Goal: Task Accomplishment & Management: Manage account settings

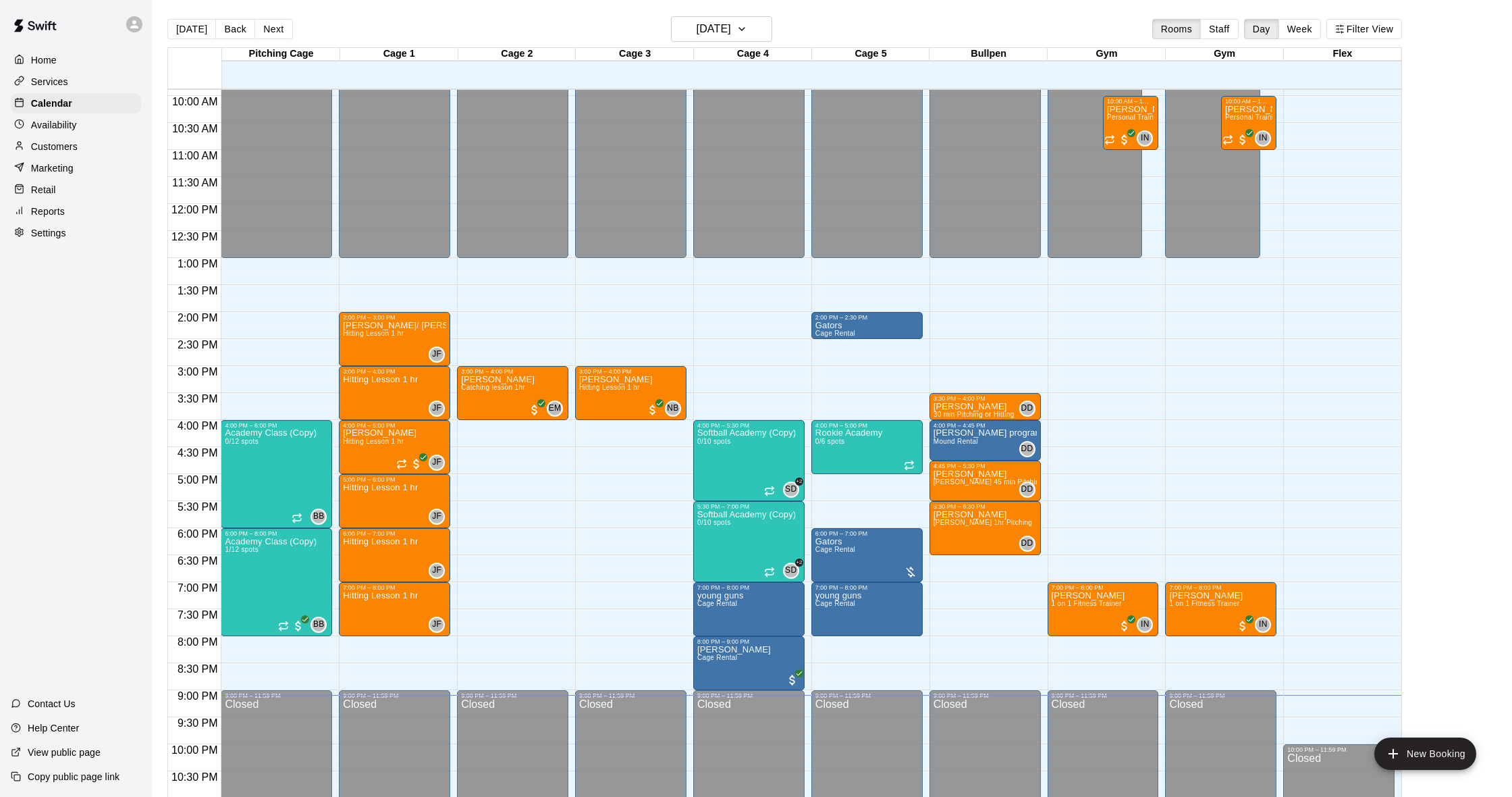
scroll to position [8, 0]
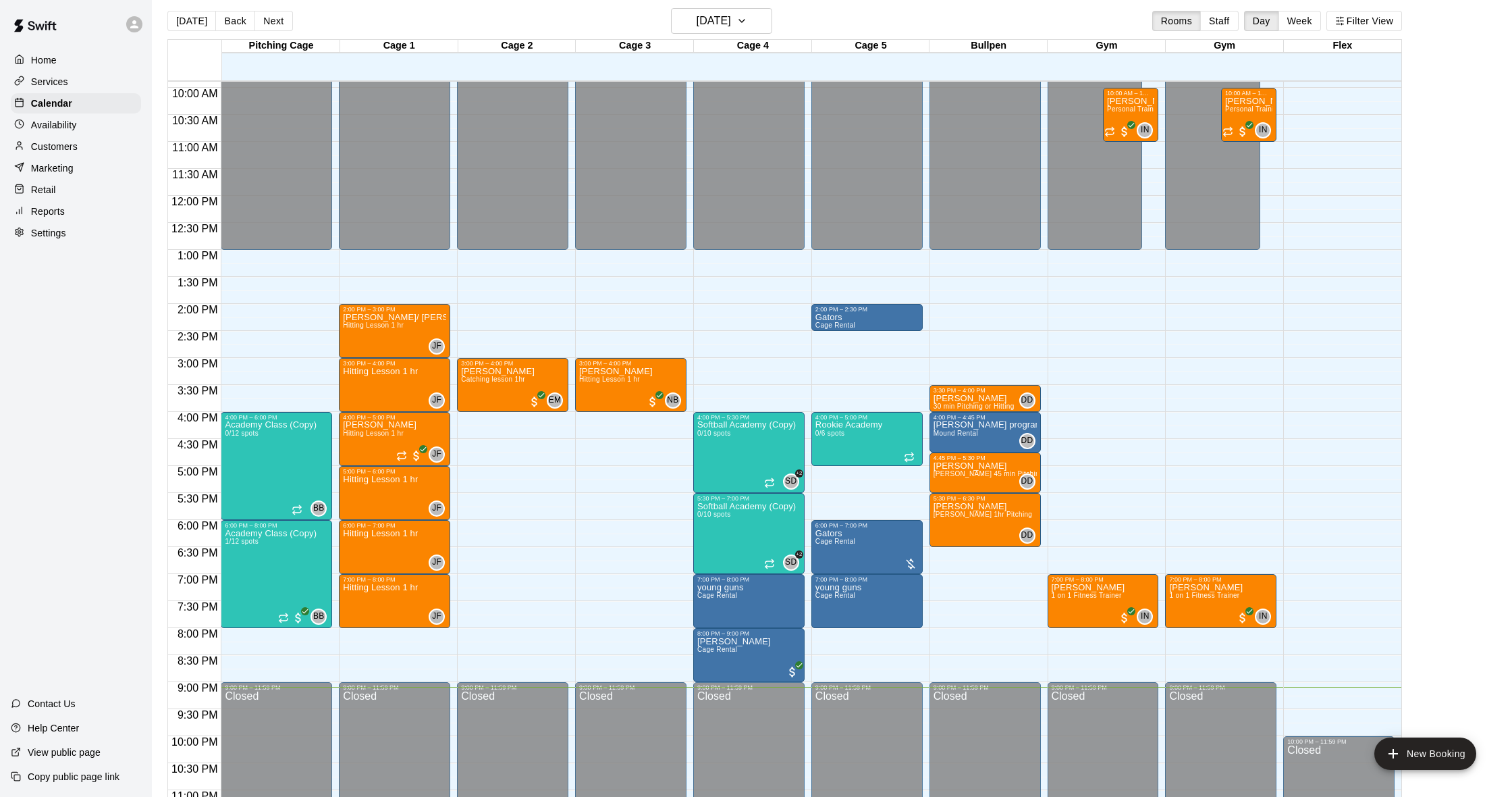
click at [75, 135] on div "Home Services Calendar Availability Customers Marketing Retail Reports Settings" at bounding box center [76, 146] width 152 height 196
click at [87, 152] on div "Customers" at bounding box center [76, 147] width 130 height 21
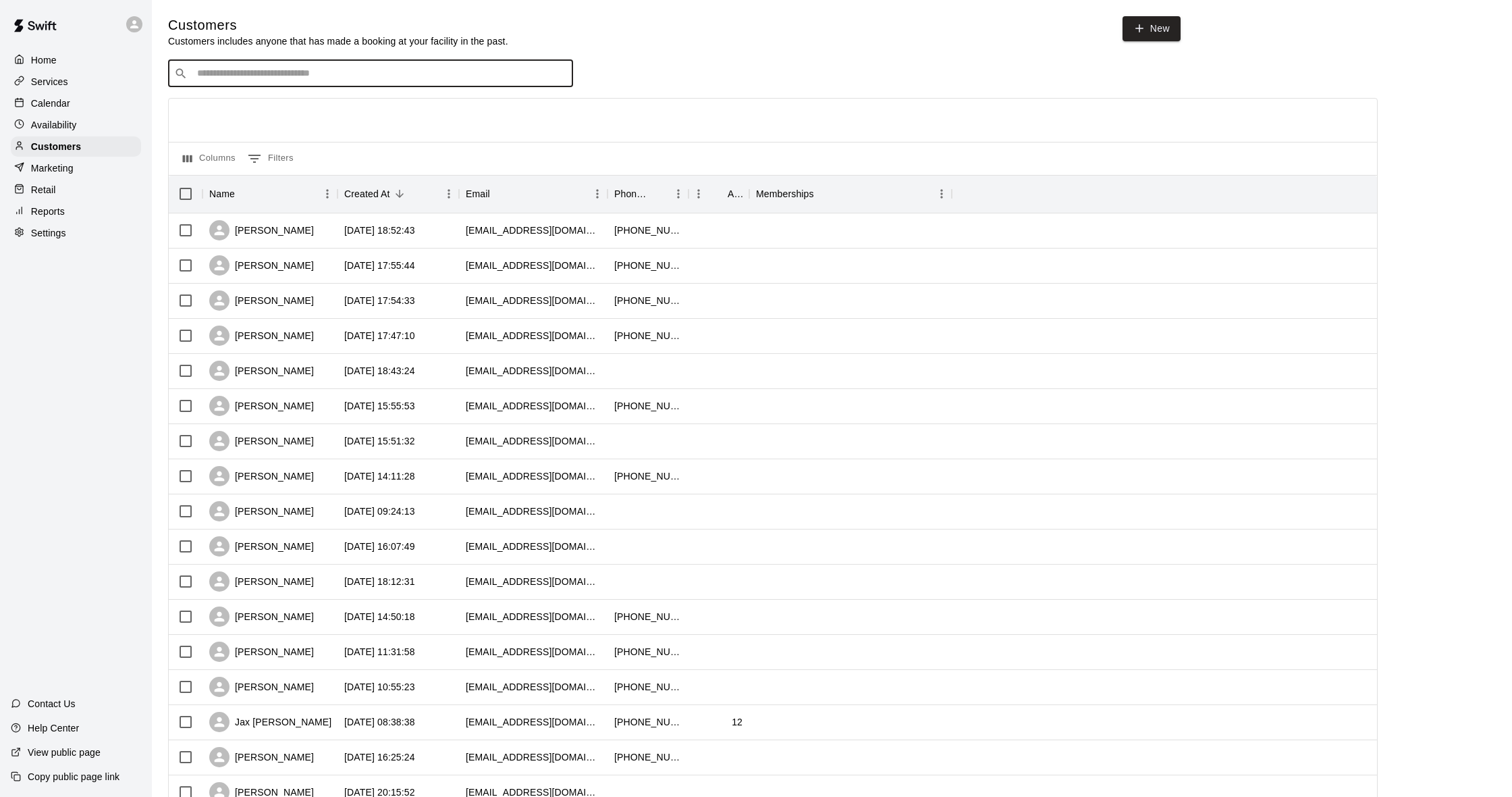
click at [272, 67] on input "Search customers by name or email" at bounding box center [380, 74] width 374 height 14
type input "****"
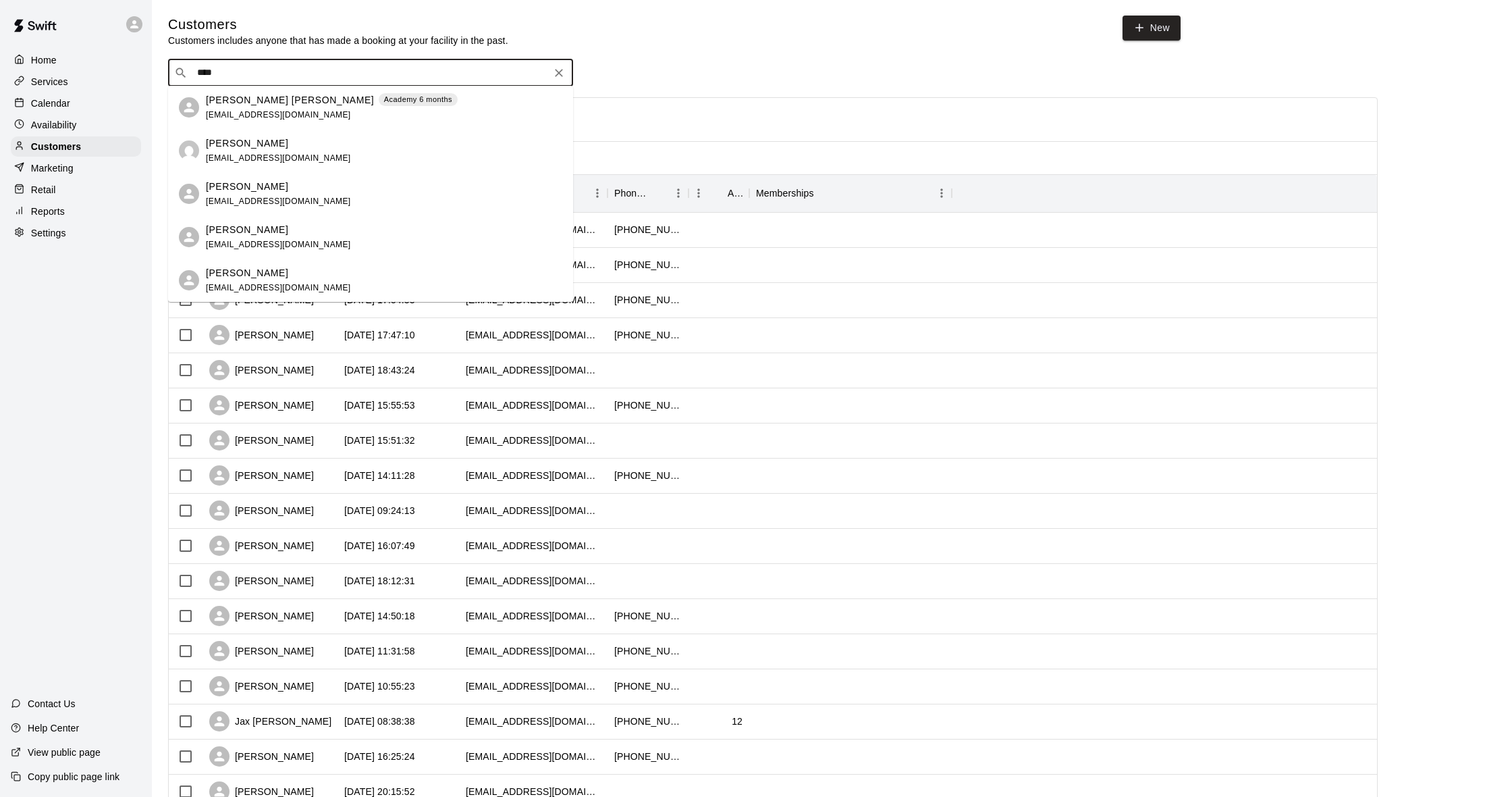
click at [346, 118] on div "[PERSON_NAME] [PERSON_NAME] Academy 6 months [EMAIL_ADDRESS][DOMAIN_NAME]" at bounding box center [332, 108] width 252 height 29
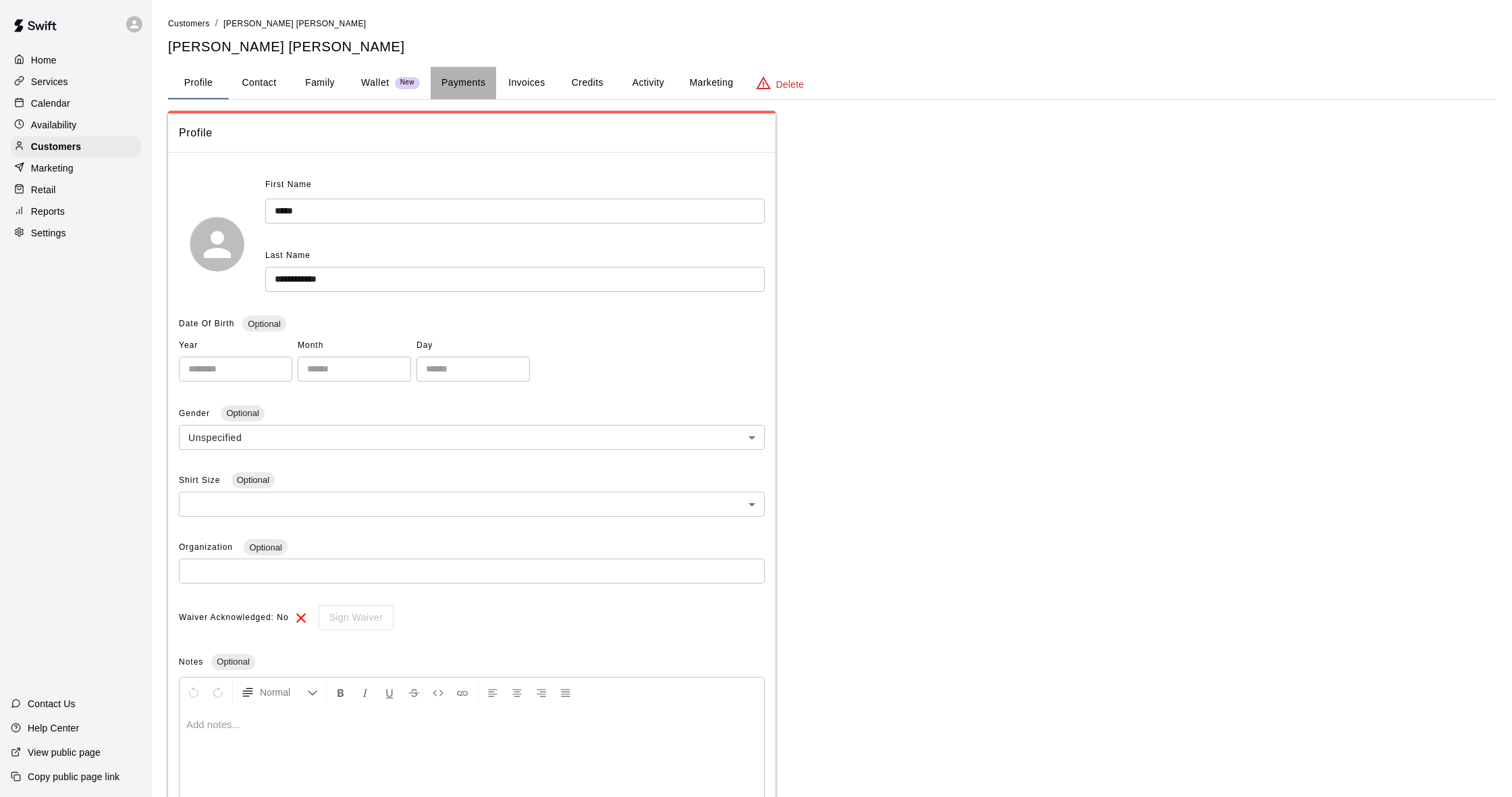
click at [474, 82] on button "Payments" at bounding box center [463, 83] width 66 height 32
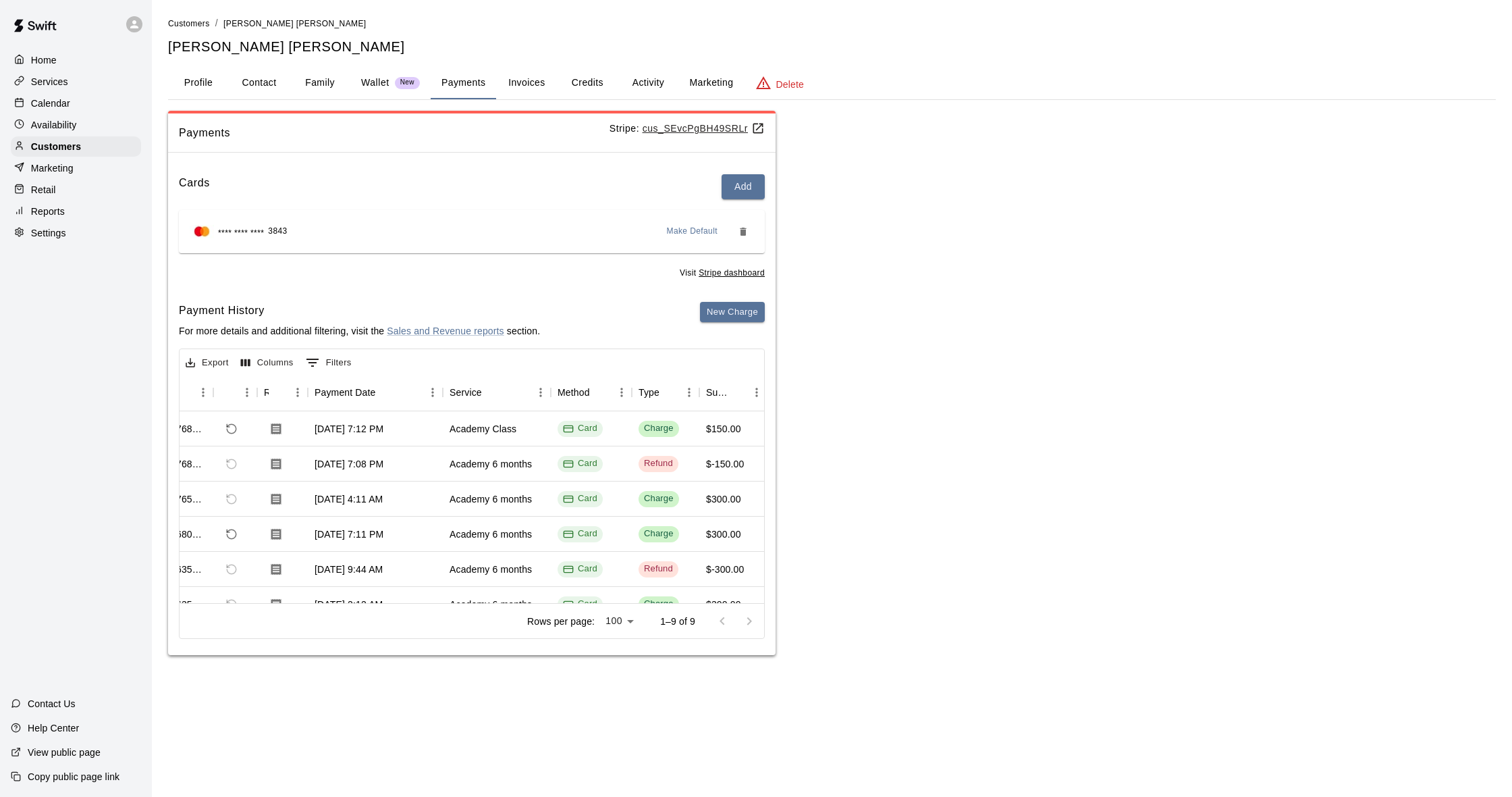
scroll to position [1, 0]
drag, startPoint x: 73, startPoint y: 51, endPoint x: 84, endPoint y: 47, distance: 11.7
click at [73, 50] on div "Home" at bounding box center [76, 60] width 130 height 21
